Goal: Transaction & Acquisition: Purchase product/service

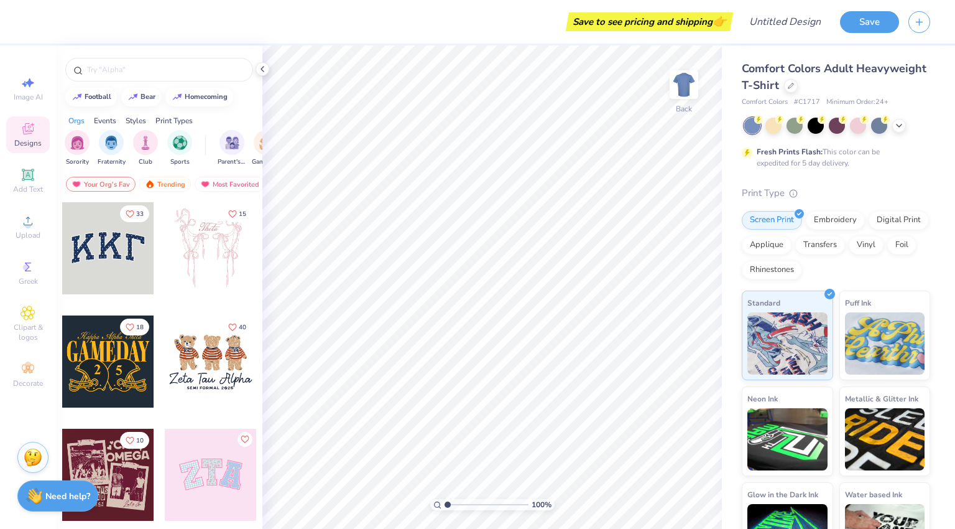
click at [29, 279] on span "Greek" at bounding box center [28, 281] width 19 height 10
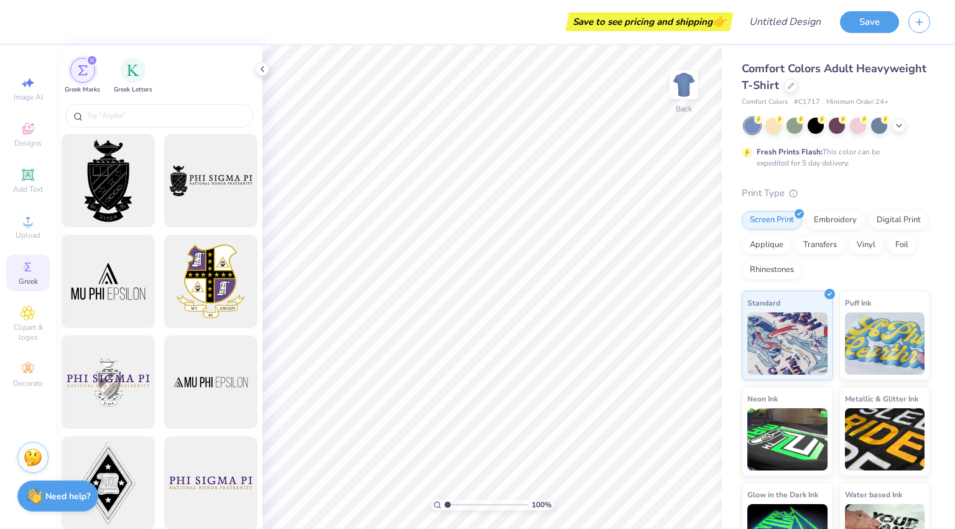
click at [34, 136] on icon at bounding box center [28, 128] width 15 height 15
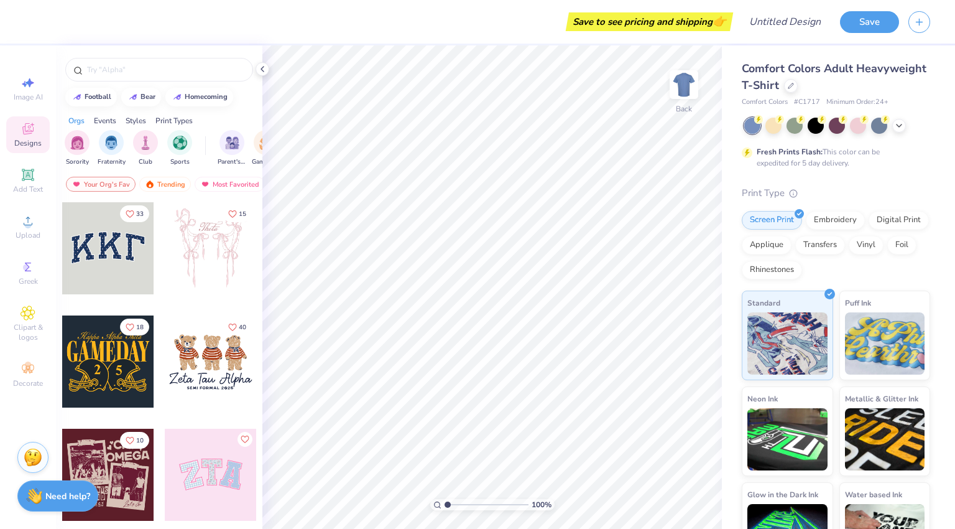
click at [794, 85] on icon at bounding box center [791, 85] width 5 height 5
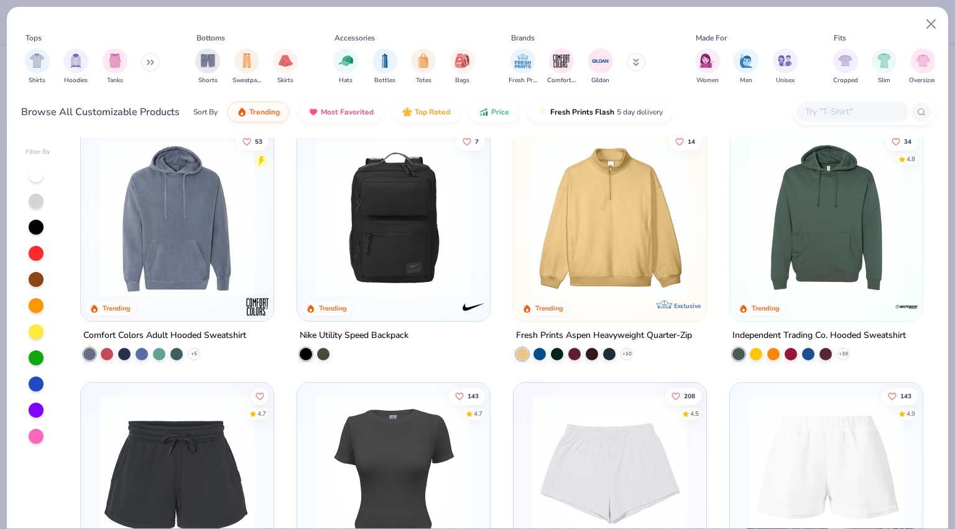
scroll to position [3321, 0]
click at [641, 186] on img at bounding box center [610, 219] width 168 height 156
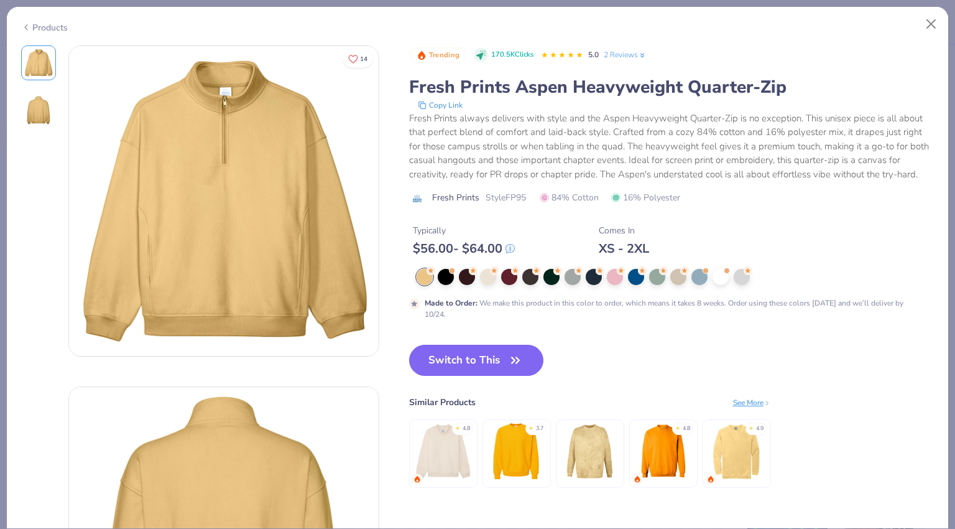
click at [475, 354] on button "Switch to This" at bounding box center [476, 360] width 135 height 31
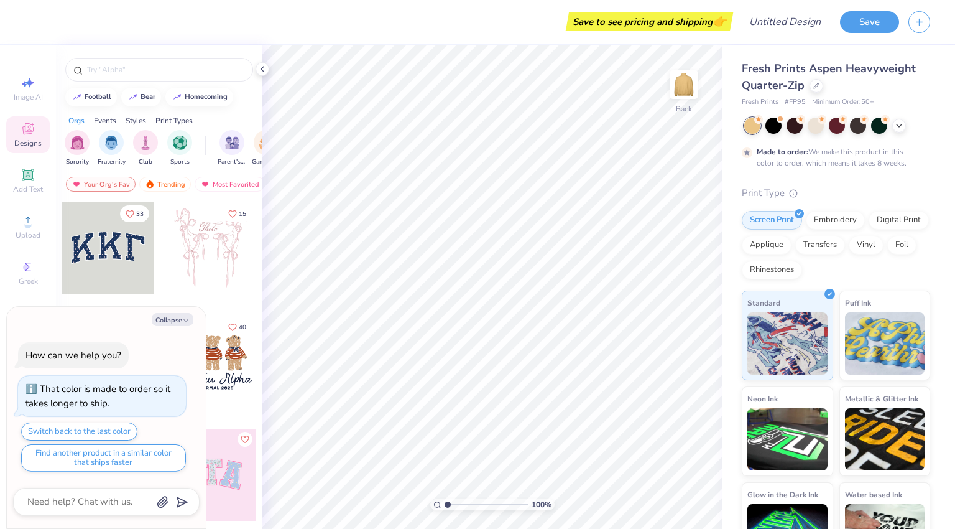
click at [825, 217] on div "Embroidery" at bounding box center [835, 220] width 59 height 19
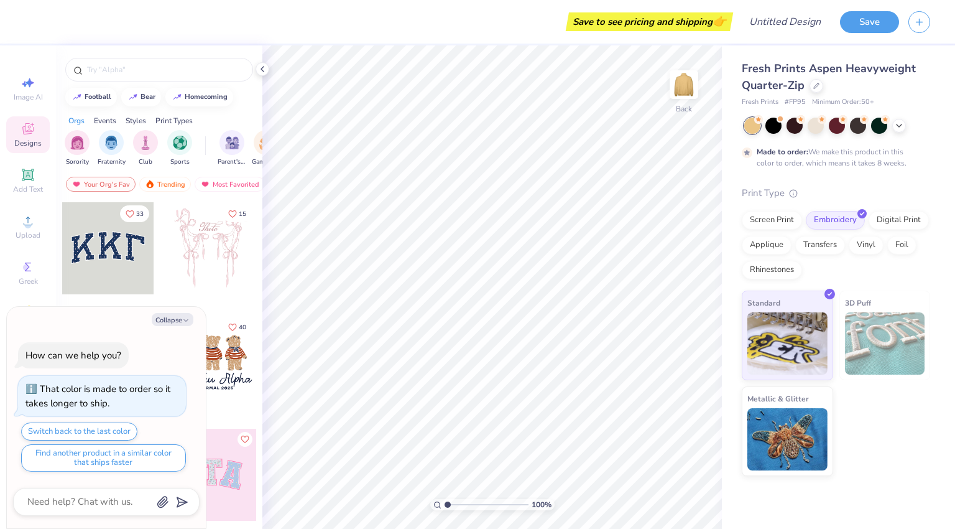
click at [760, 227] on div "Screen Print" at bounding box center [772, 220] width 60 height 19
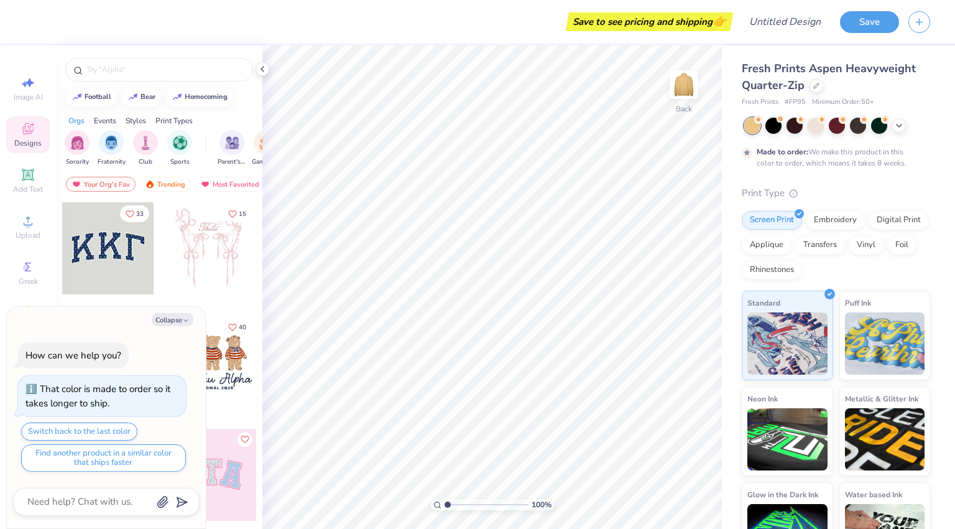
click at [903, 129] on icon at bounding box center [899, 126] width 10 height 10
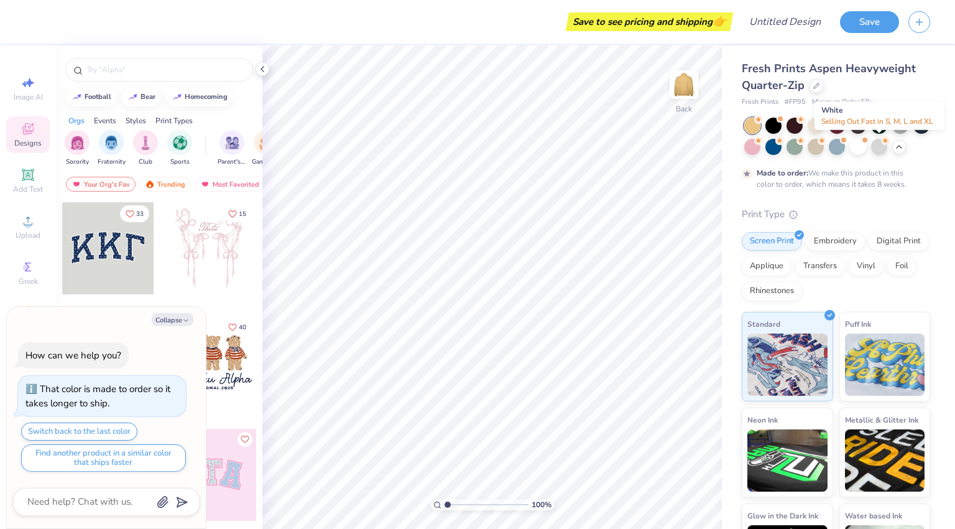
click at [866, 150] on div at bounding box center [858, 147] width 16 height 16
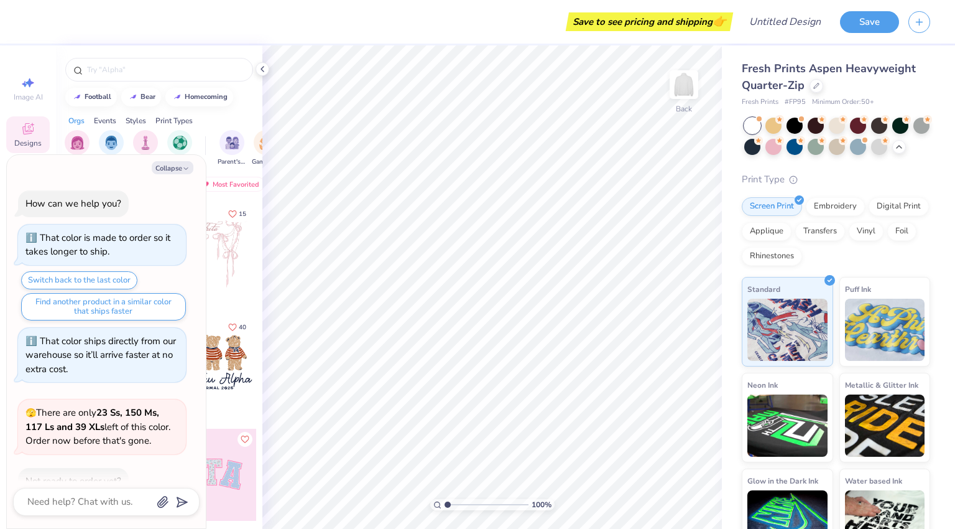
scroll to position [233, 0]
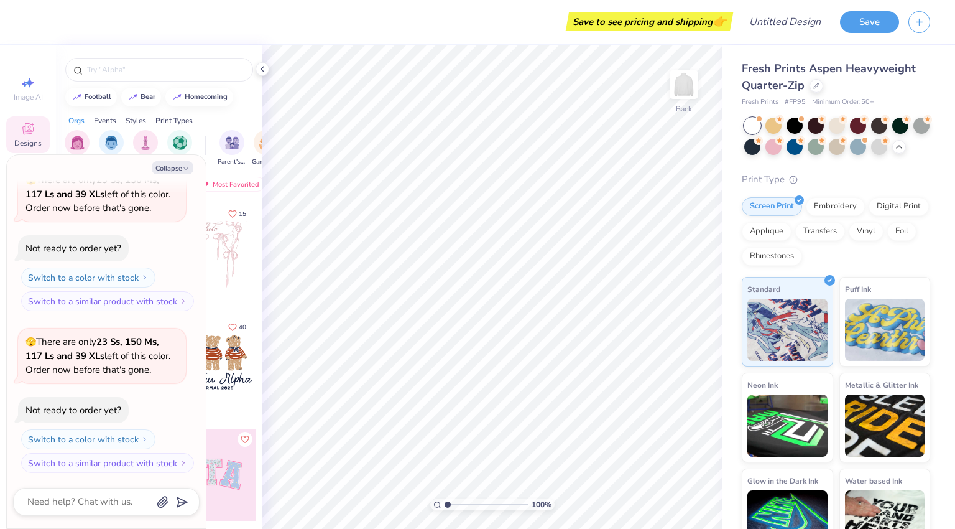
click at [177, 163] on button "Collapse" at bounding box center [173, 167] width 42 height 13
type textarea "x"
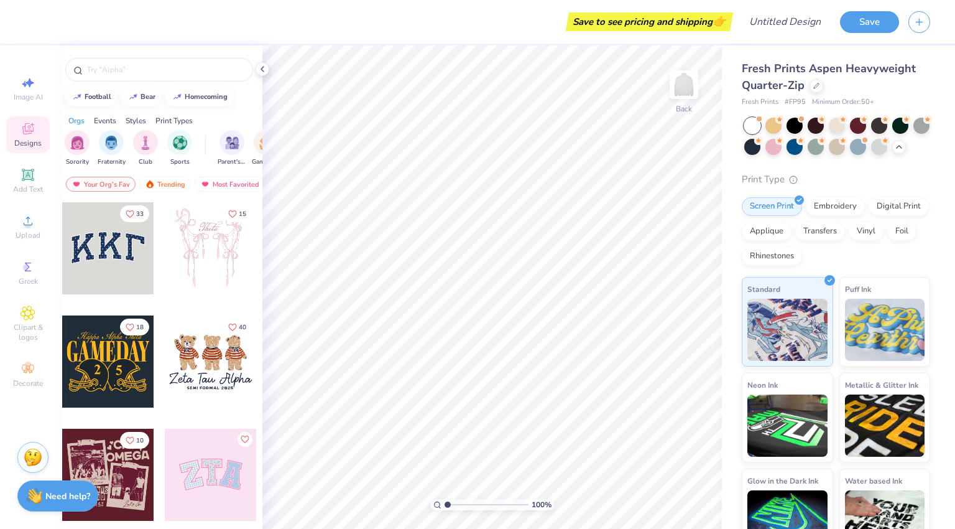
click at [136, 63] on input "text" at bounding box center [165, 69] width 159 height 12
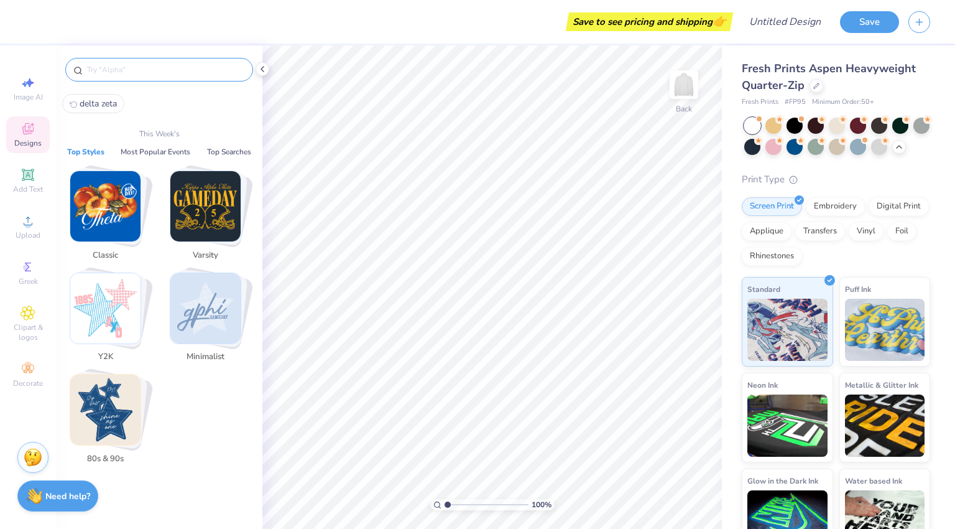
click at [100, 98] on span "delta zeta" at bounding box center [98, 104] width 37 height 12
type input "delta zeta"
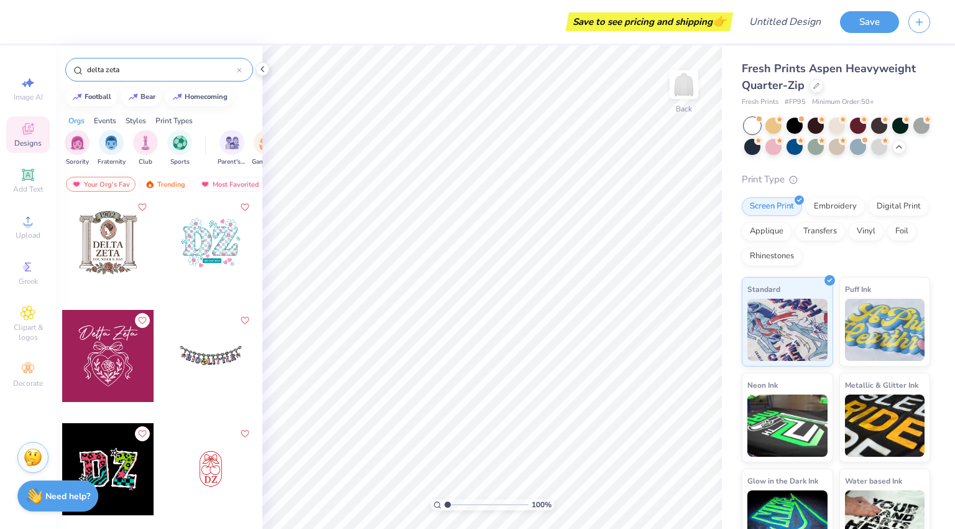
scroll to position [1426, 0]
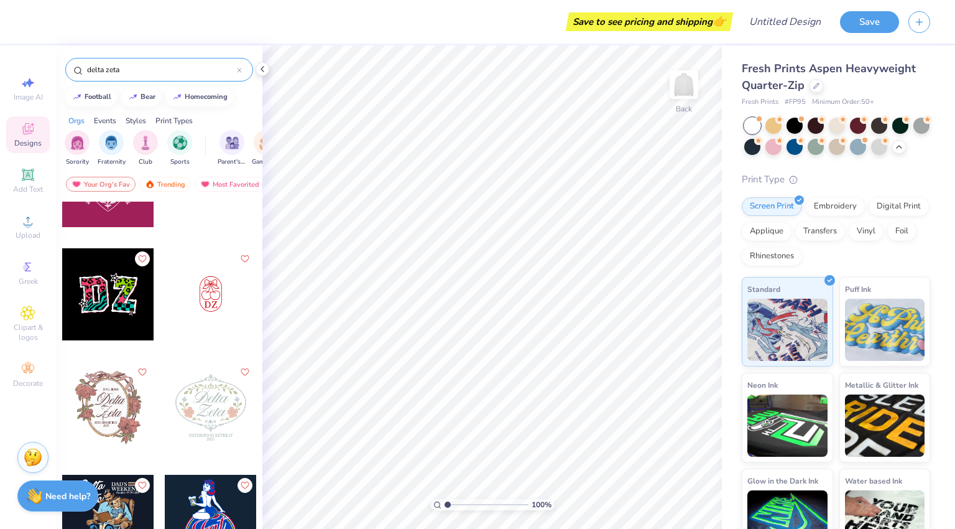
click at [211, 300] on div at bounding box center [211, 294] width 92 height 92
type input "1.51"
type input "2.89"
type input "4.60"
type input "3.20"
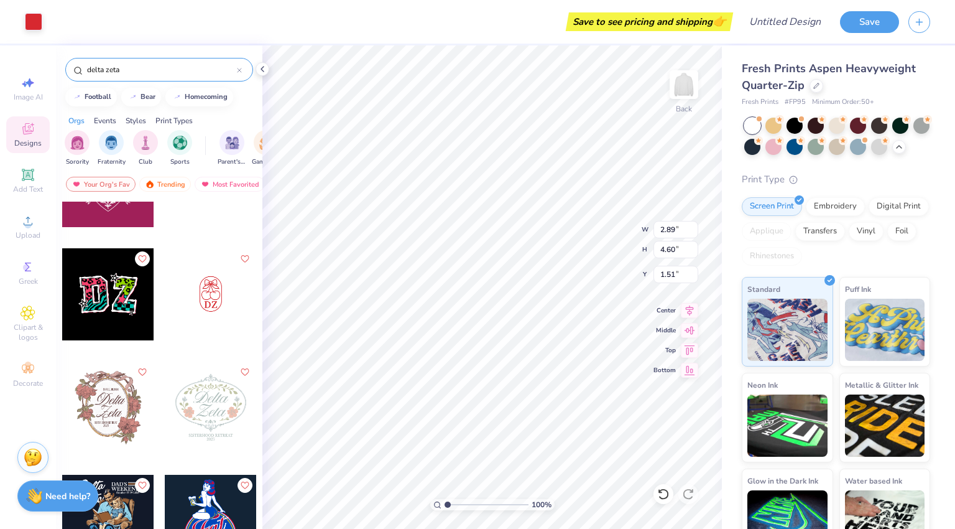
type input "5.10"
type input "1.68"
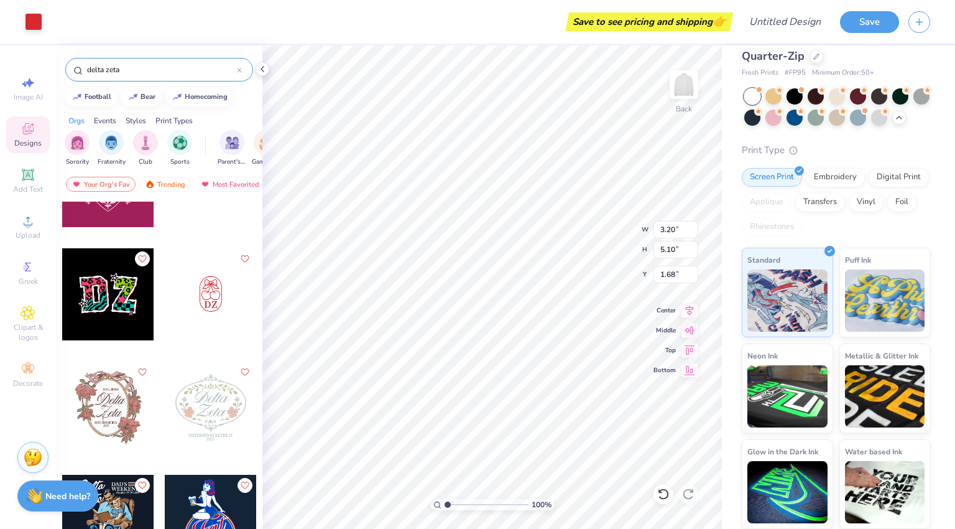
click at [866, 307] on img at bounding box center [885, 300] width 80 height 62
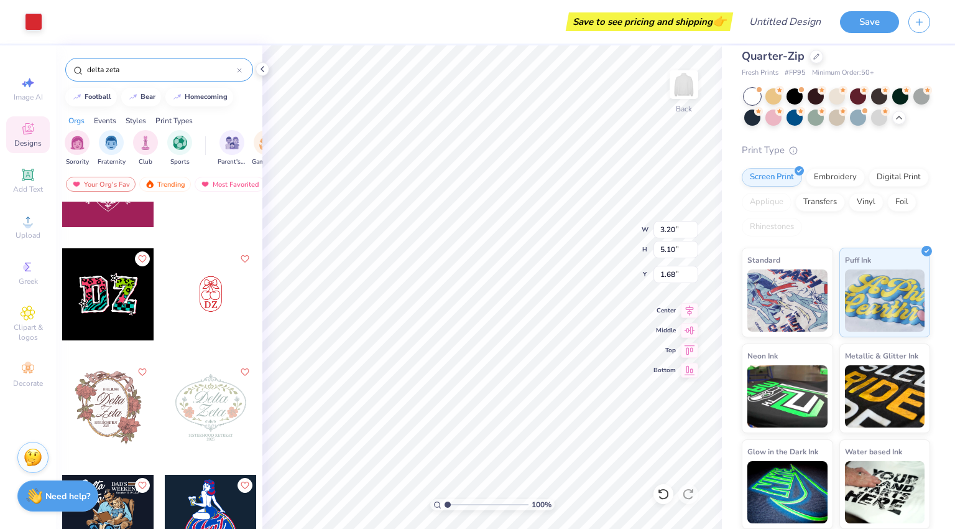
click at [802, 381] on img at bounding box center [788, 396] width 80 height 62
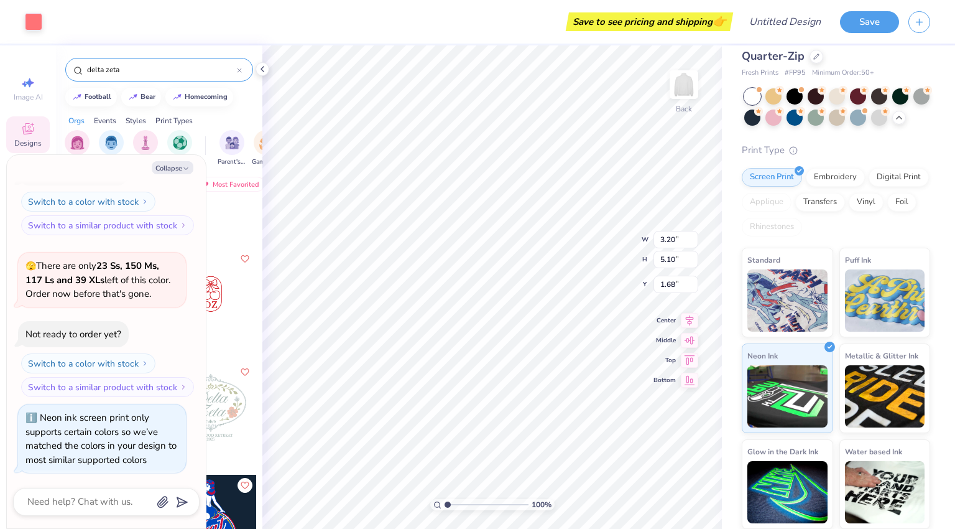
click at [792, 320] on img at bounding box center [788, 300] width 80 height 62
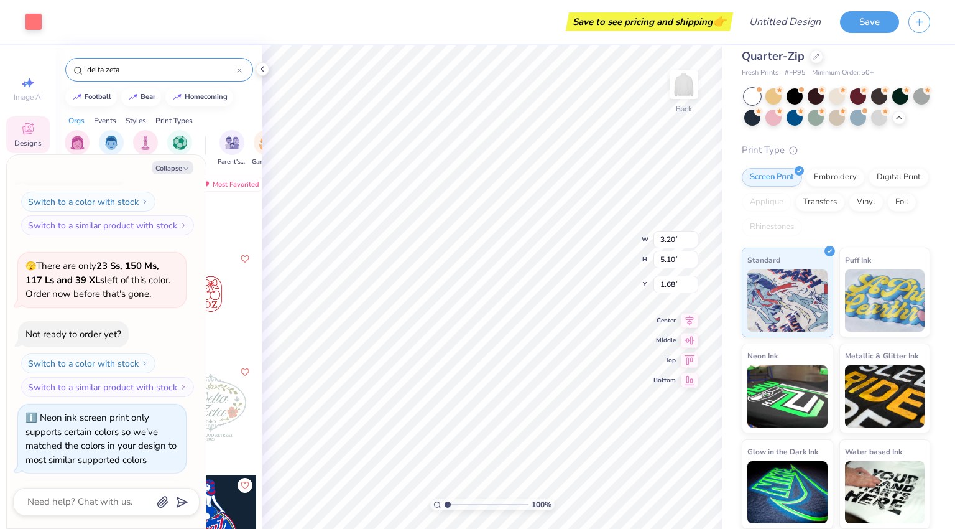
scroll to position [384, 0]
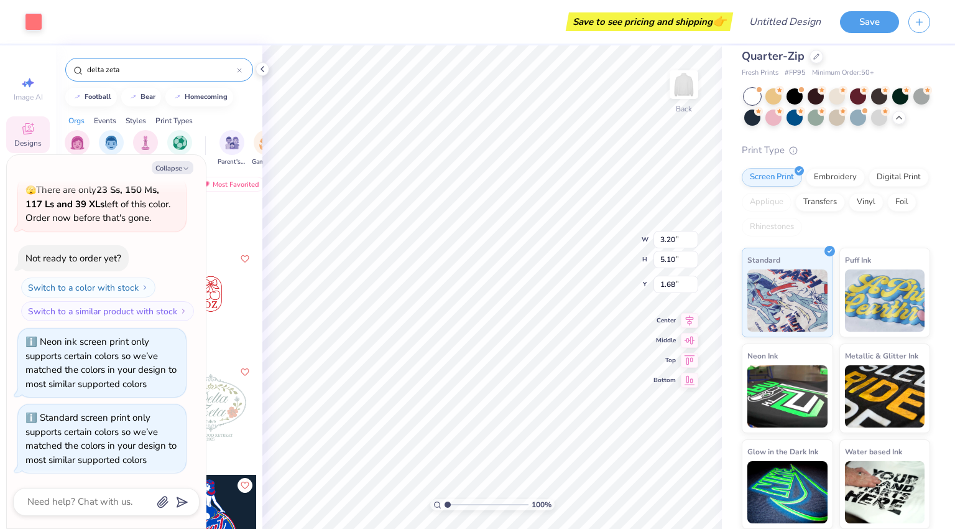
click at [182, 164] on button "Collapse" at bounding box center [173, 167] width 42 height 13
type textarea "x"
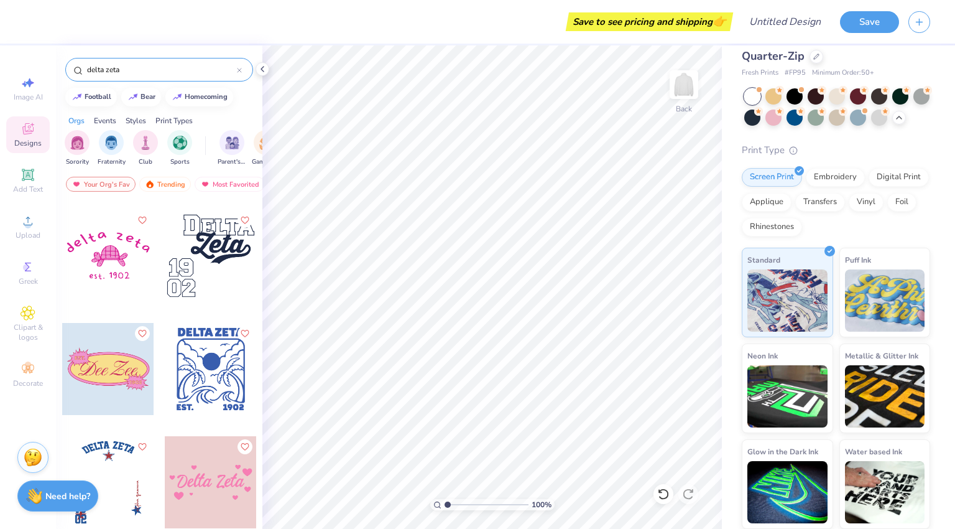
scroll to position [2045, 0]
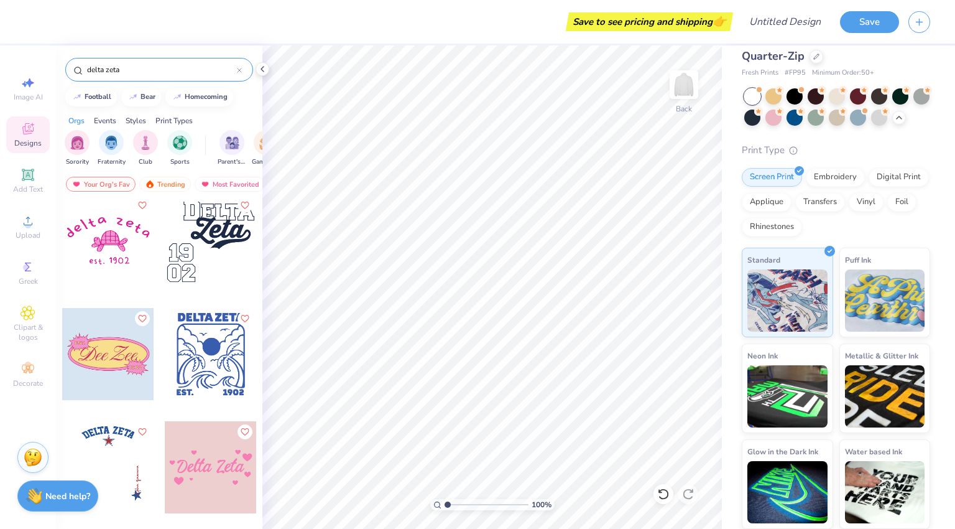
click at [105, 225] on div at bounding box center [108, 241] width 92 height 92
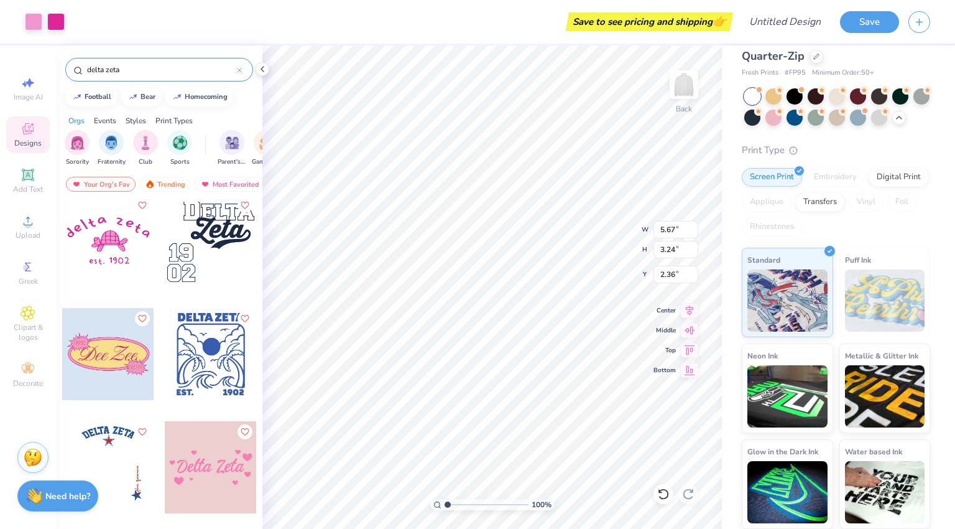
type input "2.36"
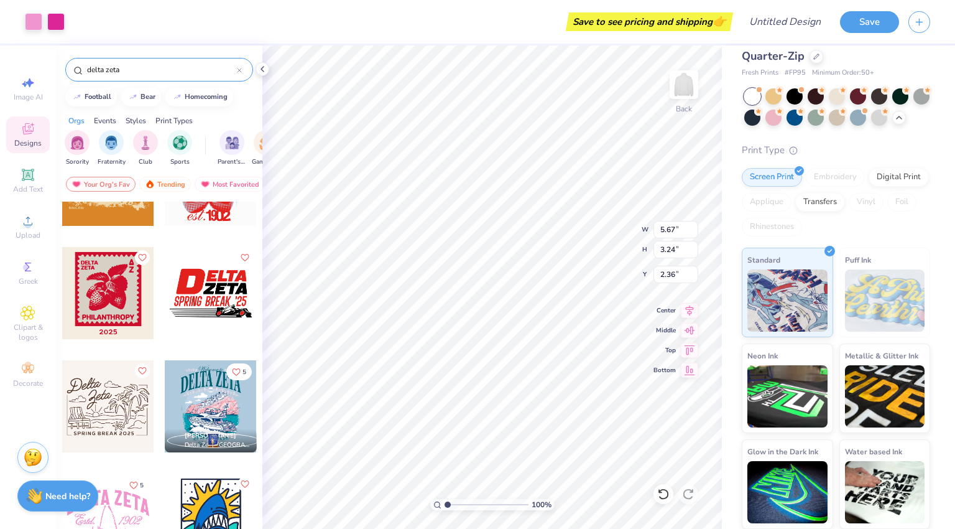
scroll to position [3940, 0]
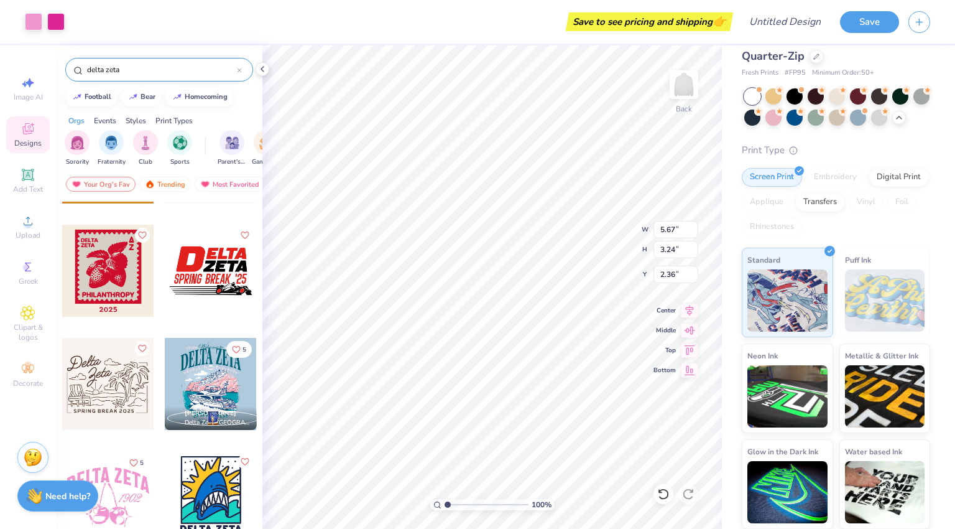
click at [677, 87] on img at bounding box center [684, 84] width 25 height 25
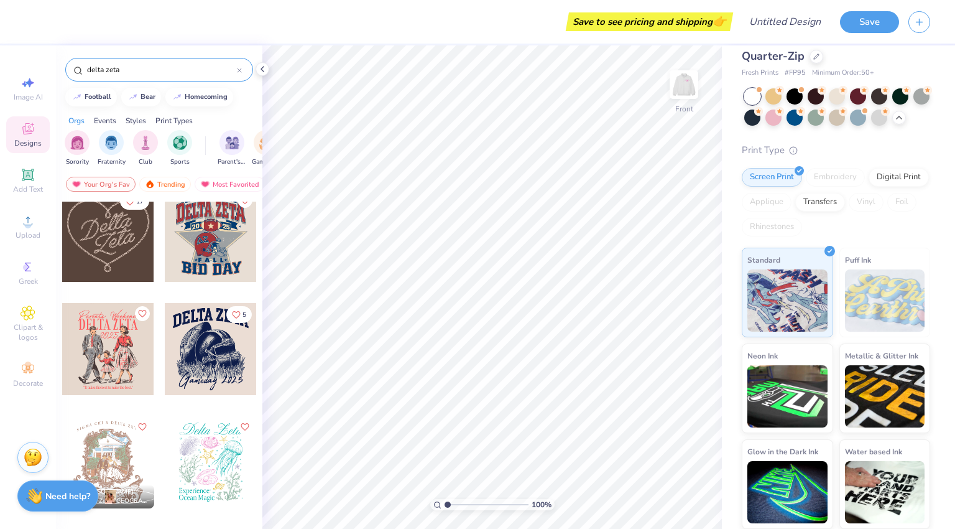
scroll to position [0, 0]
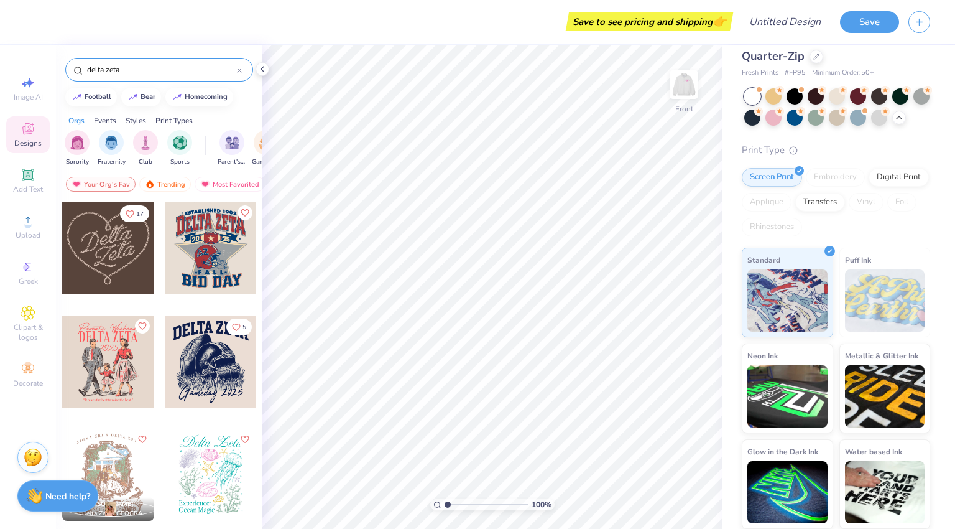
click at [30, 294] on div "Image AI Designs Add Text Upload Greek Clipart & logos Decorate" at bounding box center [28, 231] width 44 height 323
click at [26, 304] on div "Clipart & logos" at bounding box center [28, 323] width 44 height 47
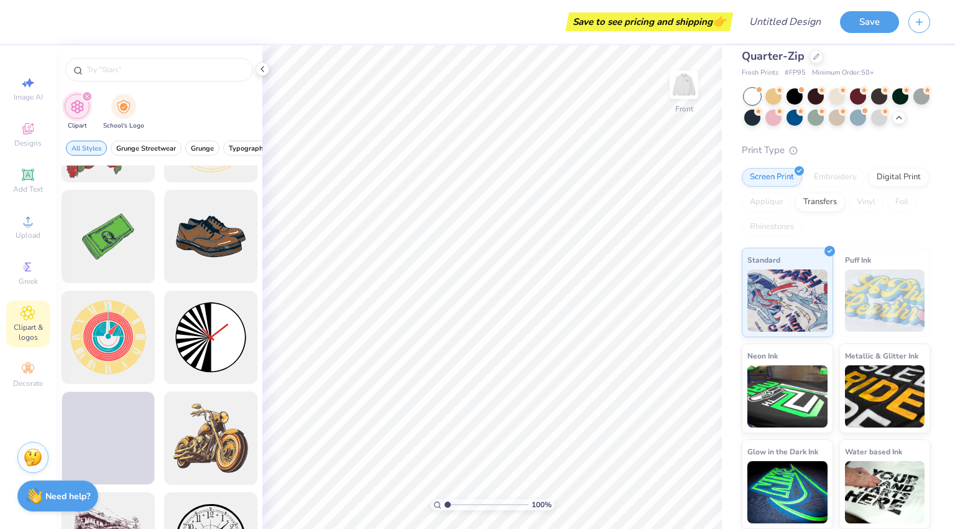
scroll to position [515, 0]
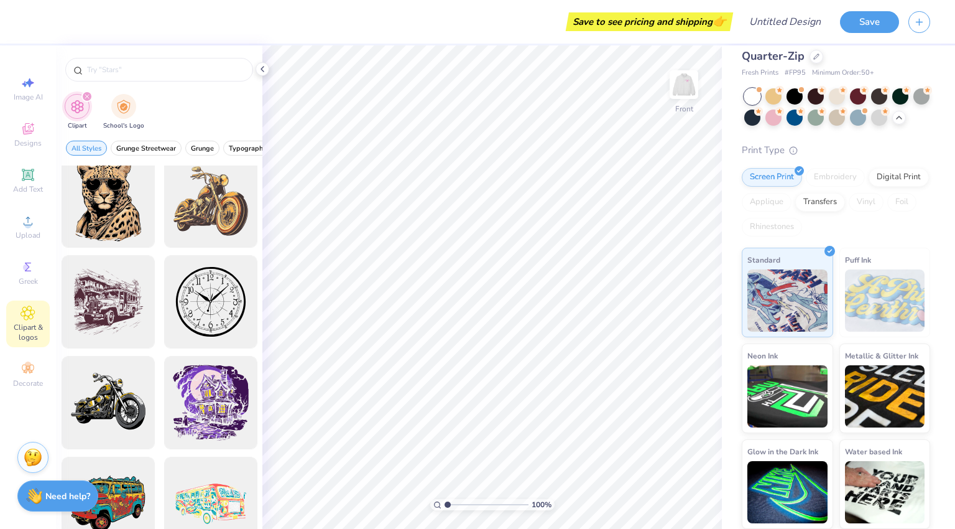
click at [40, 382] on span "Decorate" at bounding box center [28, 383] width 30 height 10
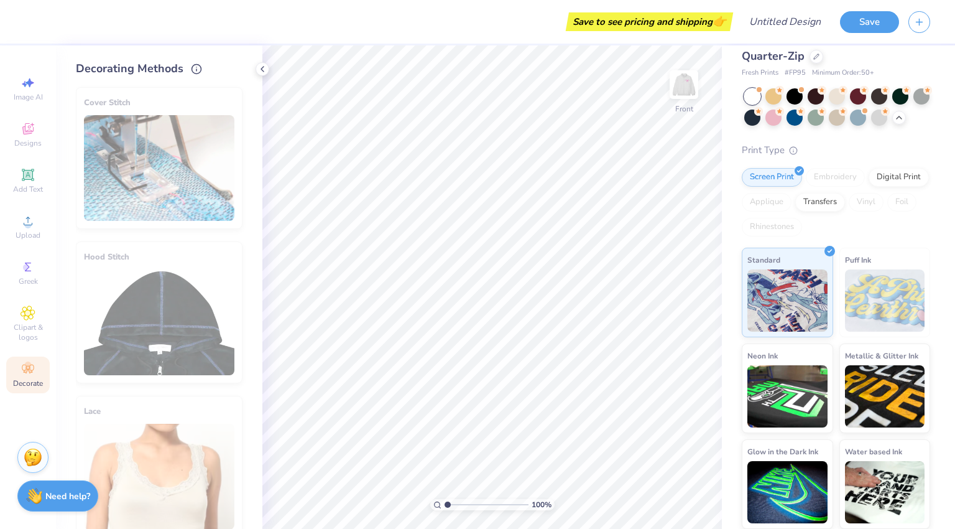
click at [143, 304] on div "Hood Stitch" at bounding box center [159, 312] width 167 height 142
click at [37, 325] on span "Clipart & logos" at bounding box center [28, 332] width 44 height 20
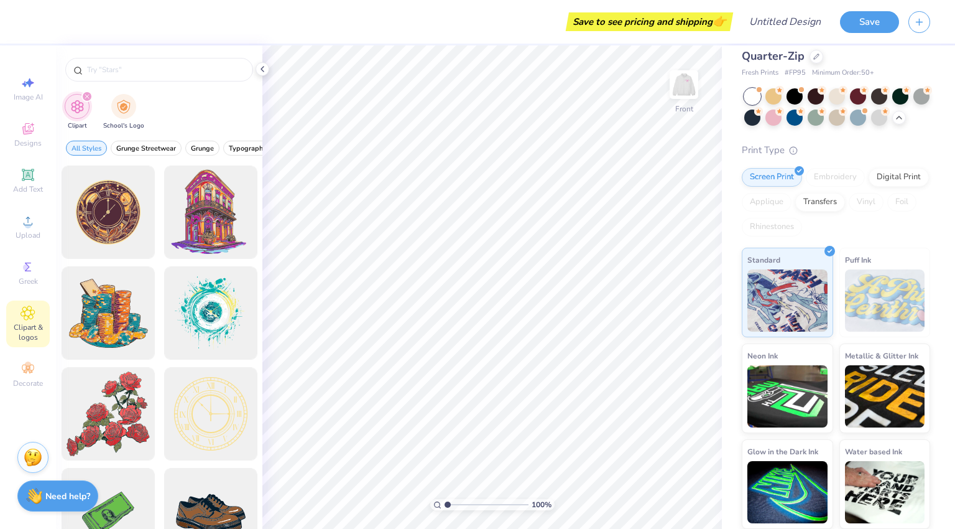
click at [30, 272] on icon at bounding box center [28, 266] width 15 height 15
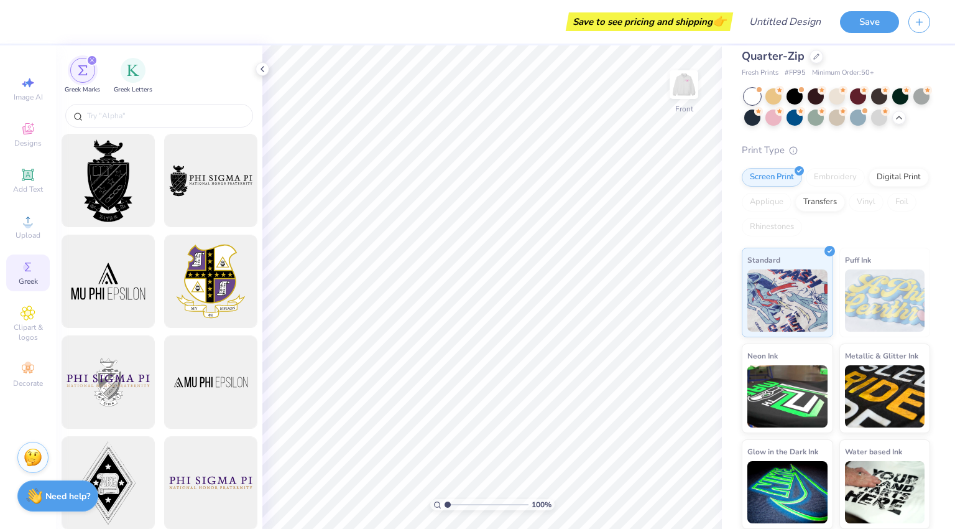
click at [147, 113] on input "text" at bounding box center [165, 115] width 159 height 12
click at [134, 73] on img "filter for Greek Letters" at bounding box center [133, 70] width 12 height 12
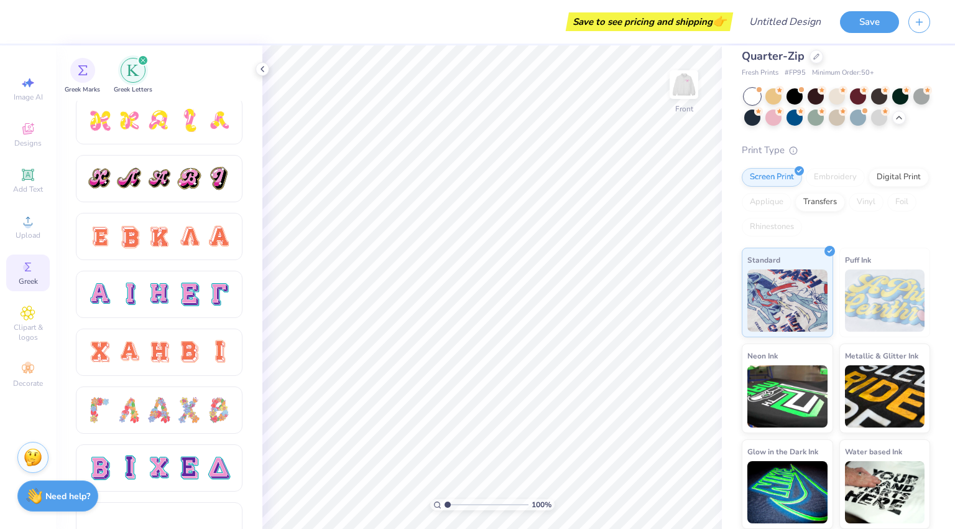
scroll to position [701, 0]
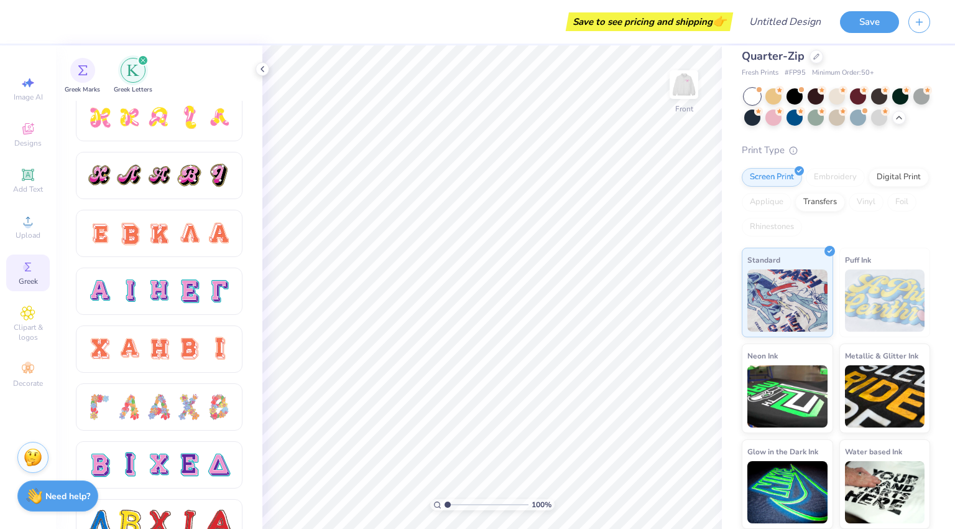
click at [254, 70] on div "Greek Marks Greek Letters" at bounding box center [159, 72] width 207 height 55
click at [260, 72] on icon at bounding box center [263, 69] width 10 height 10
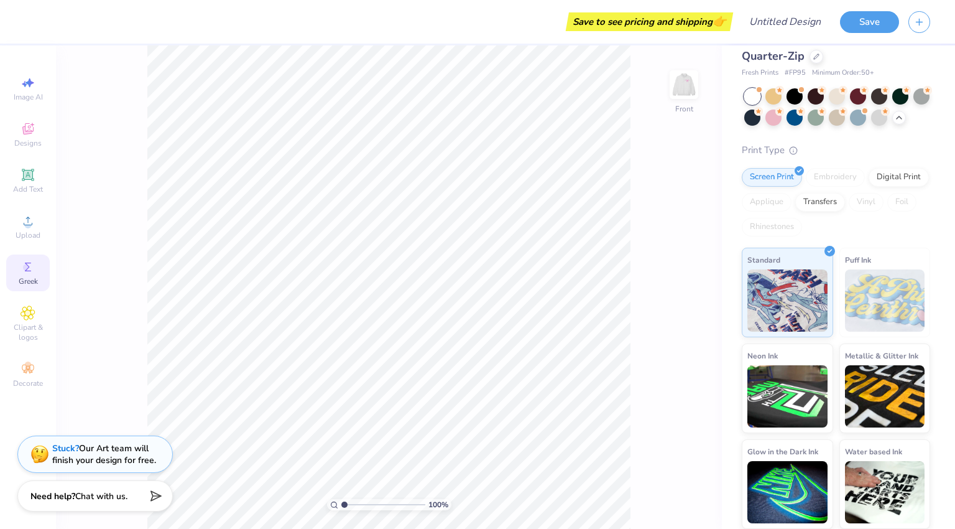
click at [713, 69] on div "100 % Front" at bounding box center [389, 286] width 666 height 483
click at [692, 83] on img at bounding box center [684, 84] width 25 height 25
click at [57, 25] on div at bounding box center [55, 21] width 17 height 17
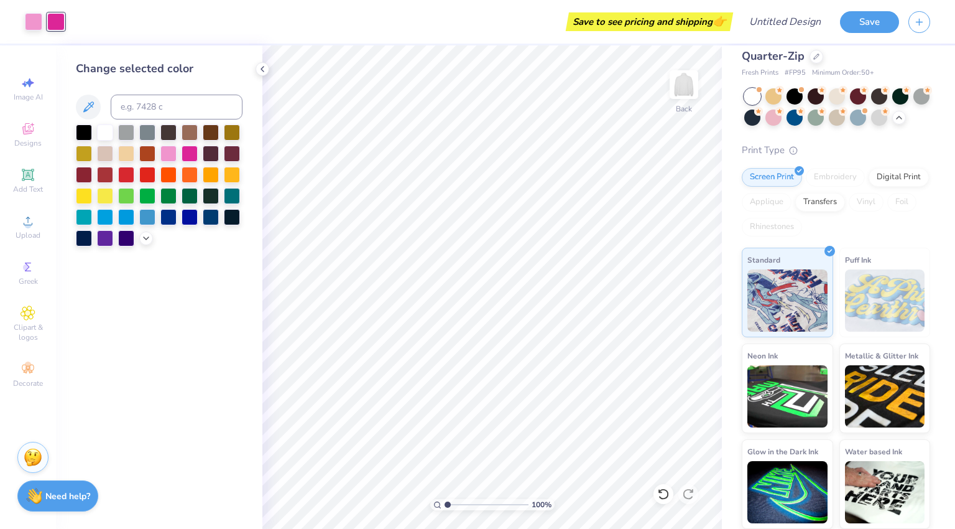
click at [32, 21] on div at bounding box center [33, 21] width 17 height 17
click at [170, 146] on div at bounding box center [168, 154] width 16 height 16
click at [169, 154] on div at bounding box center [168, 154] width 16 height 16
click at [60, 30] on div at bounding box center [55, 21] width 17 height 17
click at [172, 156] on div at bounding box center [168, 154] width 16 height 16
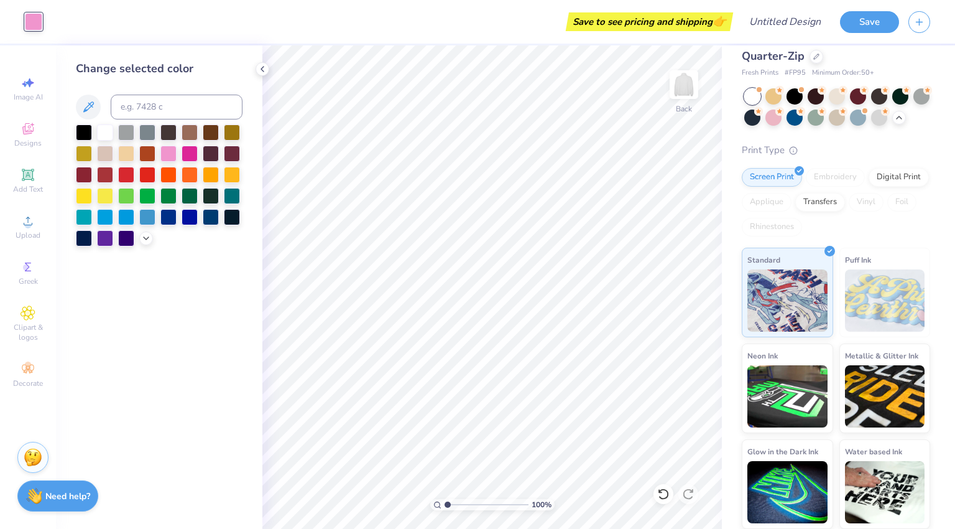
click at [106, 131] on div at bounding box center [105, 132] width 16 height 16
click at [55, 29] on div "Save to see pricing and shipping 👉" at bounding box center [391, 22] width 679 height 44
click at [79, 139] on div at bounding box center [84, 132] width 16 height 16
click at [39, 18] on div at bounding box center [33, 21] width 17 height 17
click at [13, 21] on div "Art colors" at bounding box center [21, 22] width 42 height 44
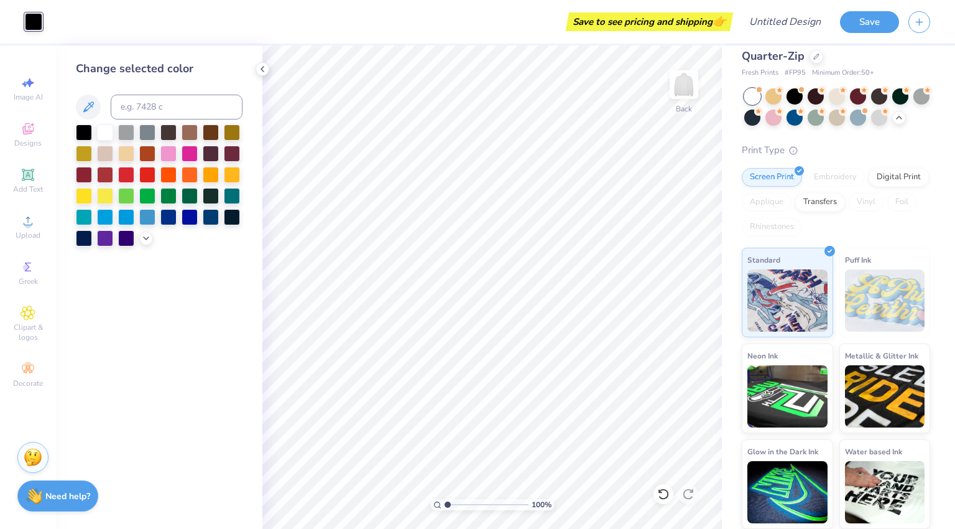
click at [81, 25] on div "Save to see pricing and shipping 👉" at bounding box center [391, 22] width 679 height 44
click at [174, 152] on div at bounding box center [168, 154] width 16 height 16
click at [188, 161] on div at bounding box center [190, 154] width 16 height 16
click at [189, 151] on div at bounding box center [190, 154] width 16 height 16
click at [30, 146] on span "Designs" at bounding box center [27, 143] width 27 height 10
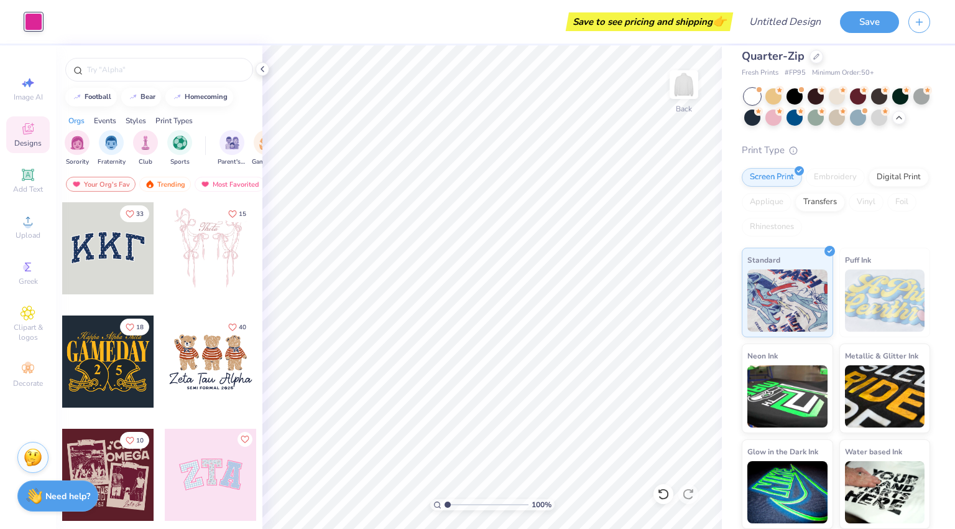
click at [26, 87] on icon at bounding box center [28, 82] width 15 height 15
select select "4"
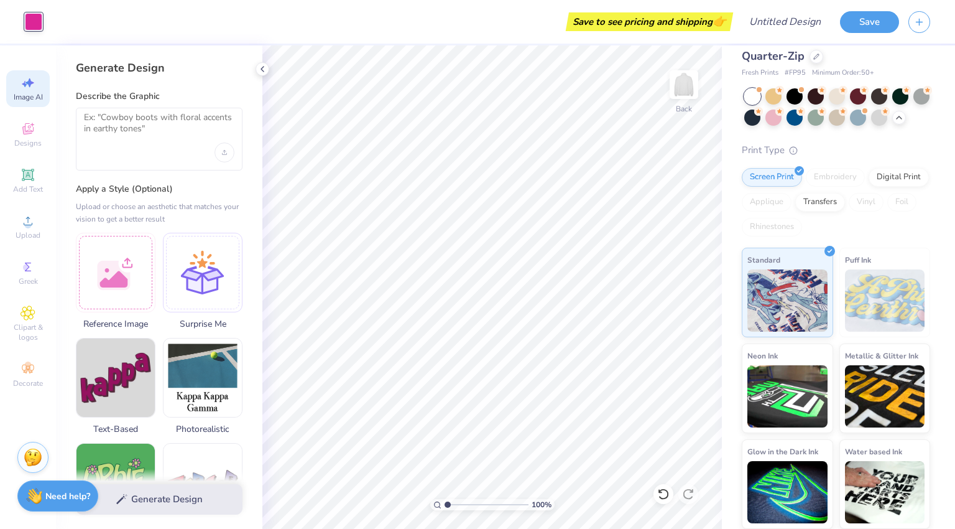
click at [268, 68] on div at bounding box center [263, 69] width 14 height 14
